Goal: Information Seeking & Learning: Learn about a topic

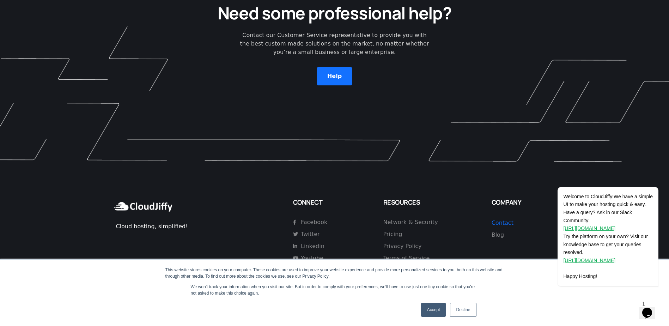
scroll to position [2015, 0]
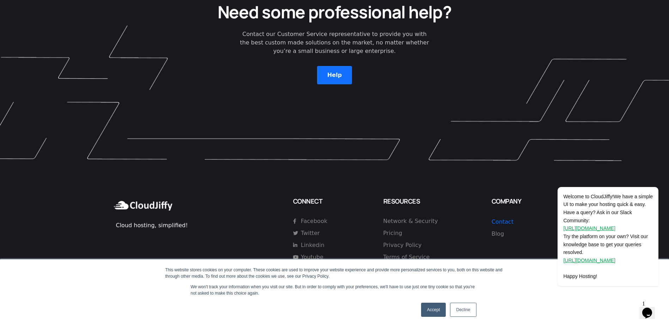
drag, startPoint x: 470, startPoint y: 313, endPoint x: 418, endPoint y: 298, distance: 54.6
click at [470, 313] on link "Decline" at bounding box center [463, 310] width 26 height 14
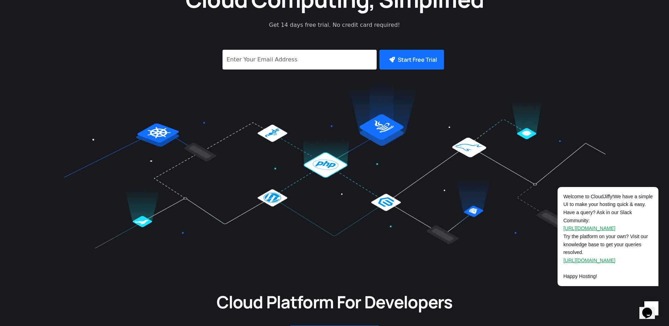
scroll to position [0, 0]
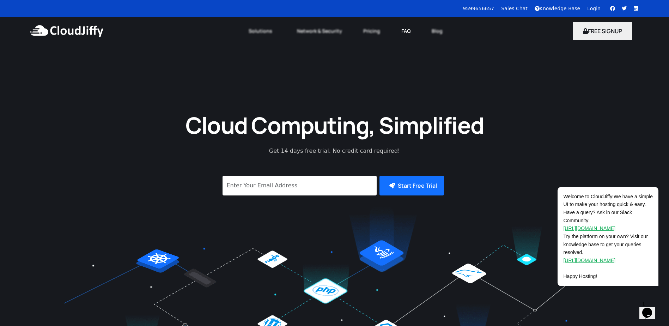
click at [407, 33] on link "FAQ" at bounding box center [406, 31] width 30 height 16
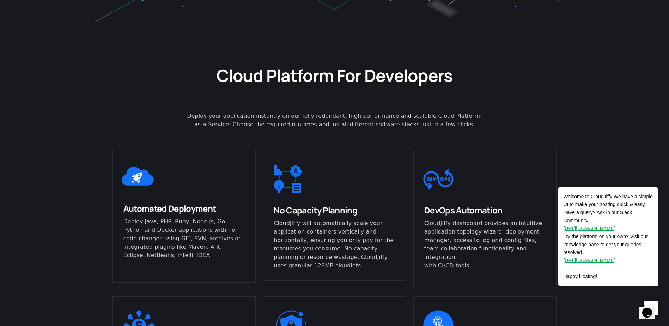
scroll to position [353, 0]
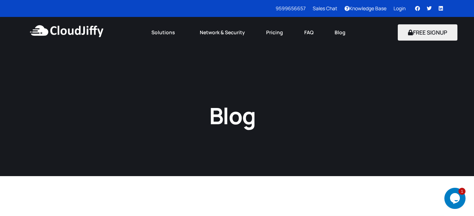
scroll to position [176, 0]
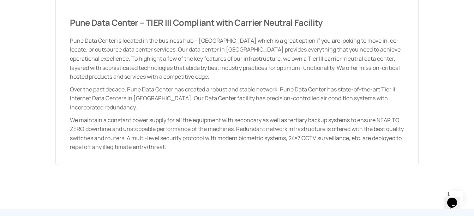
scroll to position [564, 0]
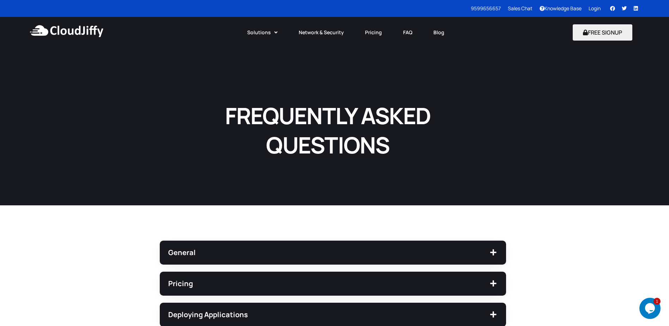
scroll to position [71, 0]
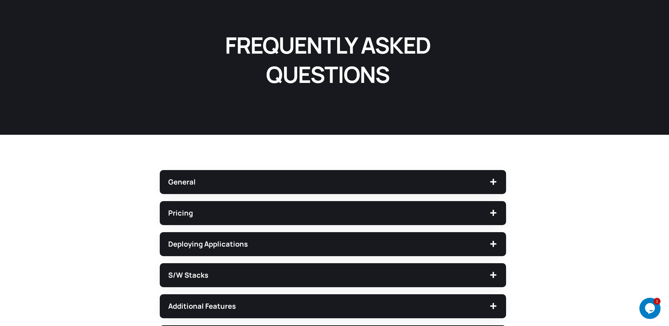
click at [465, 197] on div "General Do you offer a free trial? Yes, we offer a free 14-day trial to allow y…" at bounding box center [333, 275] width 346 height 210
click at [468, 186] on div "General" at bounding box center [333, 182] width 346 height 24
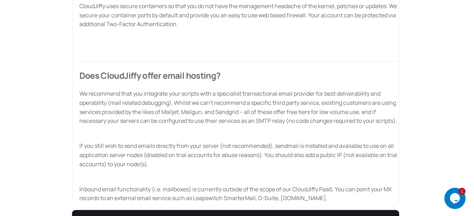
scroll to position [843, 0]
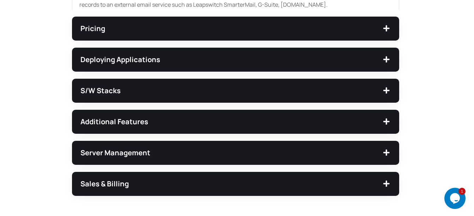
click at [353, 32] on span "Pricing" at bounding box center [231, 28] width 302 height 7
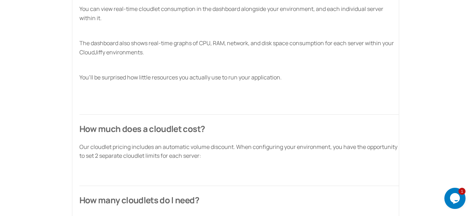
scroll to position [609, 0]
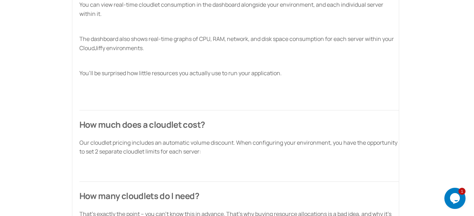
drag, startPoint x: 332, startPoint y: 72, endPoint x: 333, endPoint y: 81, distance: 8.9
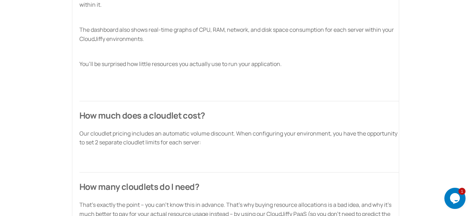
drag, startPoint x: 328, startPoint y: 65, endPoint x: 326, endPoint y: 68, distance: 3.8
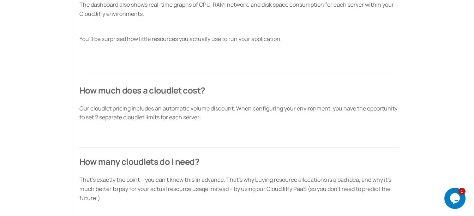
drag, startPoint x: 325, startPoint y: 59, endPoint x: 324, endPoint y: 71, distance: 11.7
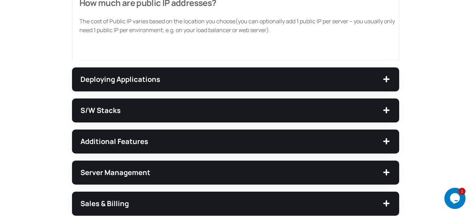
scroll to position [1279, 0]
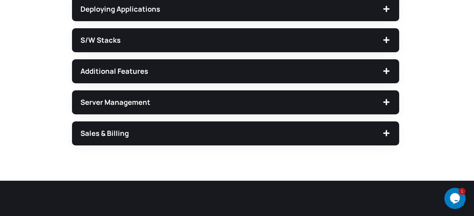
click at [228, 75] on span "Additional Features" at bounding box center [231, 71] width 302 height 7
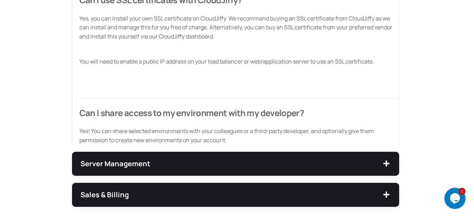
scroll to position [726, 0]
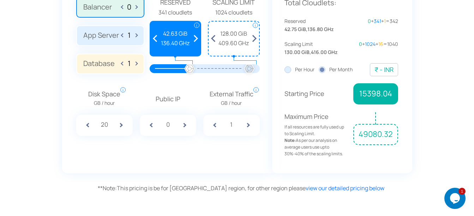
scroll to position [459, 0]
